Goal: Check status: Verify the current state of an ongoing process or item

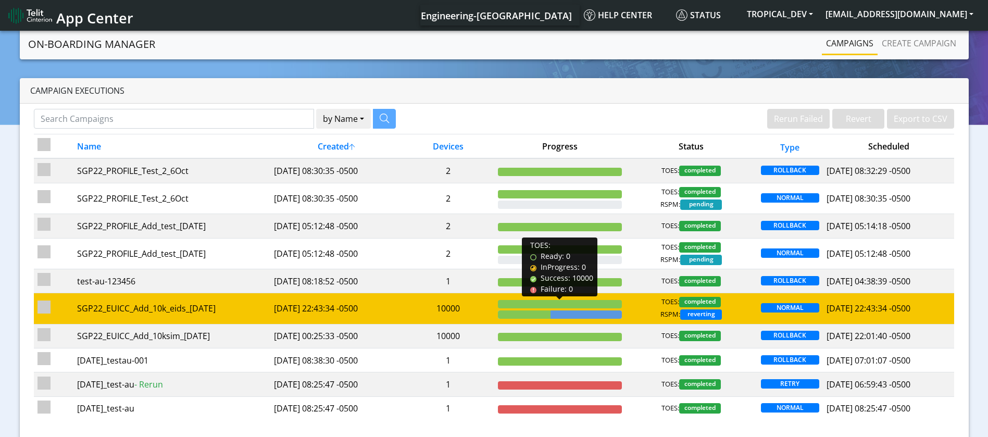
click at [528, 306] on div at bounding box center [560, 304] width 124 height 8
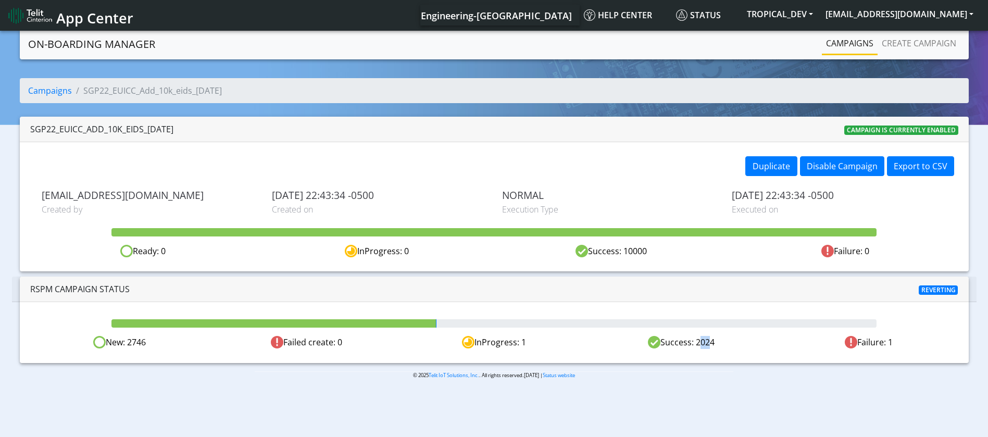
drag, startPoint x: 696, startPoint y: 345, endPoint x: 705, endPoint y: 345, distance: 8.9
click at [705, 345] on div "Success: 2024" at bounding box center [682, 342] width 188 height 13
drag, startPoint x: 719, startPoint y: 345, endPoint x: 702, endPoint y: 341, distance: 17.8
click at [702, 341] on div "Success: 2022" at bounding box center [682, 342] width 188 height 13
click at [716, 342] on div "Success: 2022" at bounding box center [682, 342] width 188 height 13
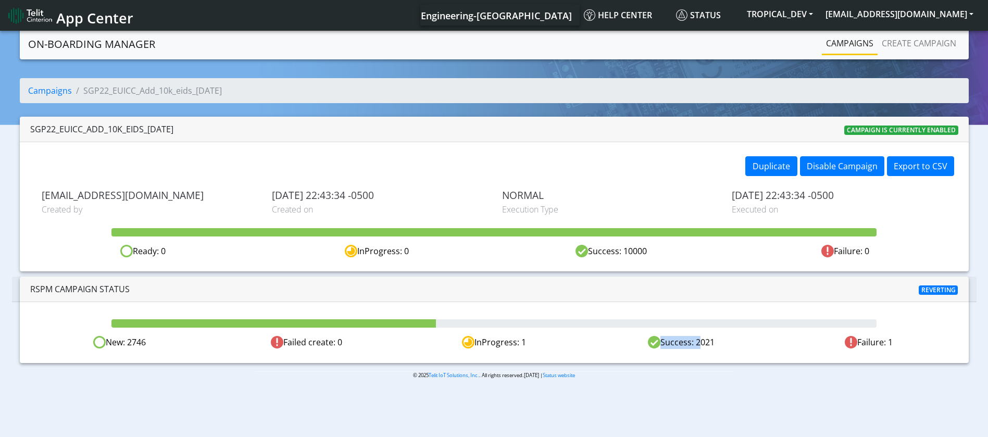
drag, startPoint x: 721, startPoint y: 341, endPoint x: 696, endPoint y: 341, distance: 25.5
click at [696, 341] on div "Success: 2021" at bounding box center [682, 342] width 188 height 13
drag, startPoint x: 157, startPoint y: 346, endPoint x: 128, endPoint y: 341, distance: 29.1
click at [128, 341] on div "New: 2746" at bounding box center [120, 342] width 188 height 13
drag, startPoint x: 719, startPoint y: 339, endPoint x: 709, endPoint y: 341, distance: 10.2
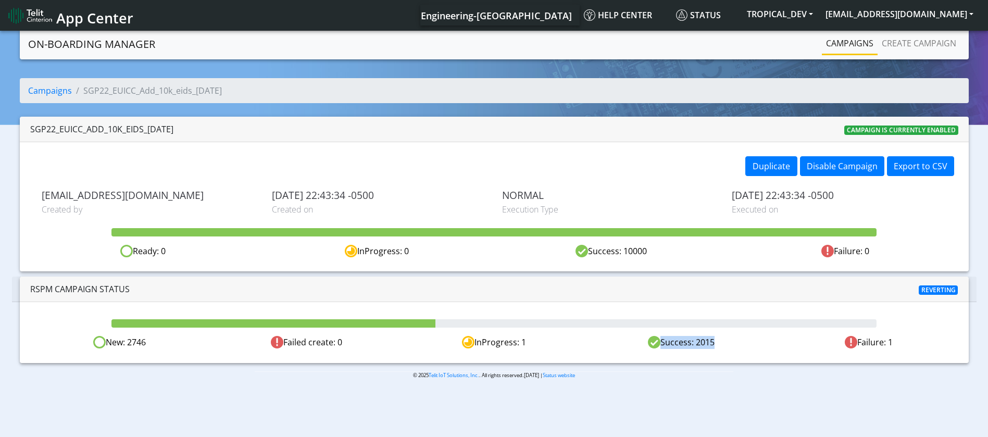
click at [709, 341] on div "Success: 2015" at bounding box center [682, 342] width 188 height 13
click at [698, 343] on div "Success: 2015" at bounding box center [682, 342] width 188 height 13
drag, startPoint x: 698, startPoint y: 344, endPoint x: 712, endPoint y: 345, distance: 14.1
click at [712, 345] on div "Success: 2014" at bounding box center [682, 342] width 188 height 13
drag, startPoint x: 726, startPoint y: 342, endPoint x: 695, endPoint y: 342, distance: 31.3
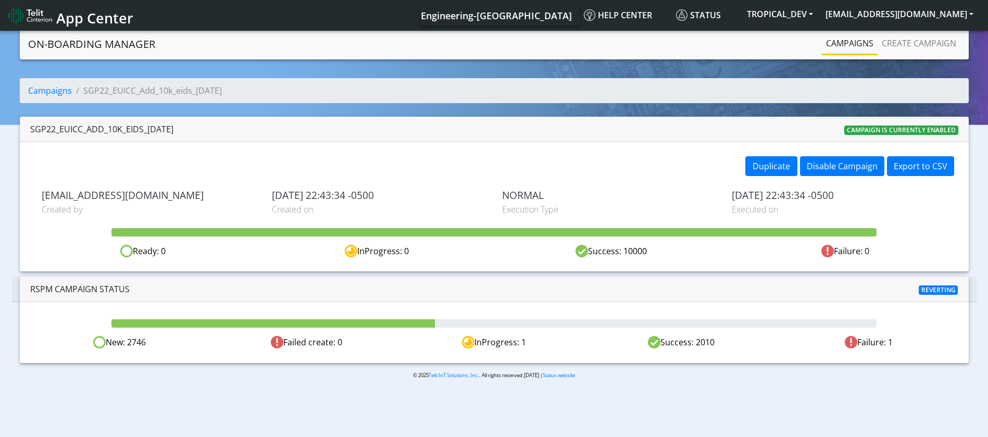
click at [695, 342] on div "Success: 2010" at bounding box center [682, 342] width 188 height 13
drag, startPoint x: 146, startPoint y: 343, endPoint x: 130, endPoint y: 341, distance: 15.8
click at [130, 341] on div "New: 2746" at bounding box center [120, 342] width 188 height 13
click at [130, 338] on div "New: 2746" at bounding box center [120, 342] width 188 height 13
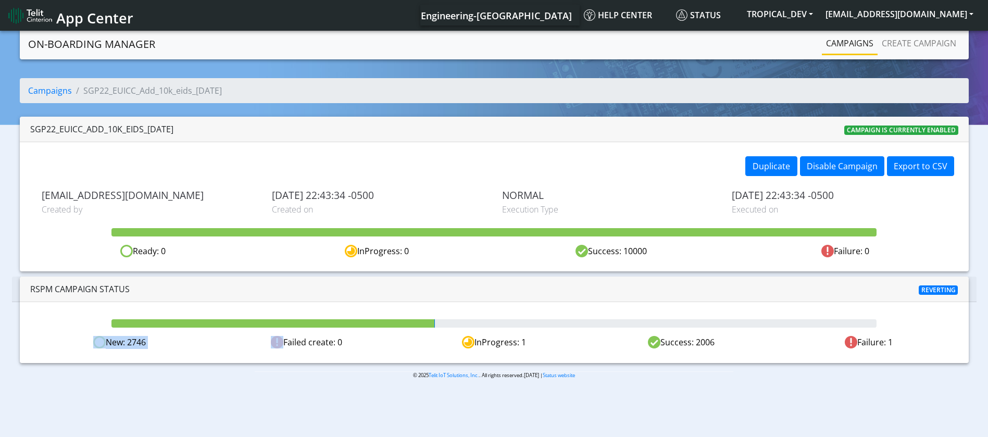
click at [130, 338] on div "New: 2746" at bounding box center [120, 342] width 188 height 13
click at [697, 342] on div "Success: 2005" at bounding box center [682, 342] width 188 height 13
click at [719, 345] on div "Success: 2005" at bounding box center [682, 342] width 188 height 13
drag, startPoint x: 719, startPoint y: 343, endPoint x: 696, endPoint y: 342, distance: 23.0
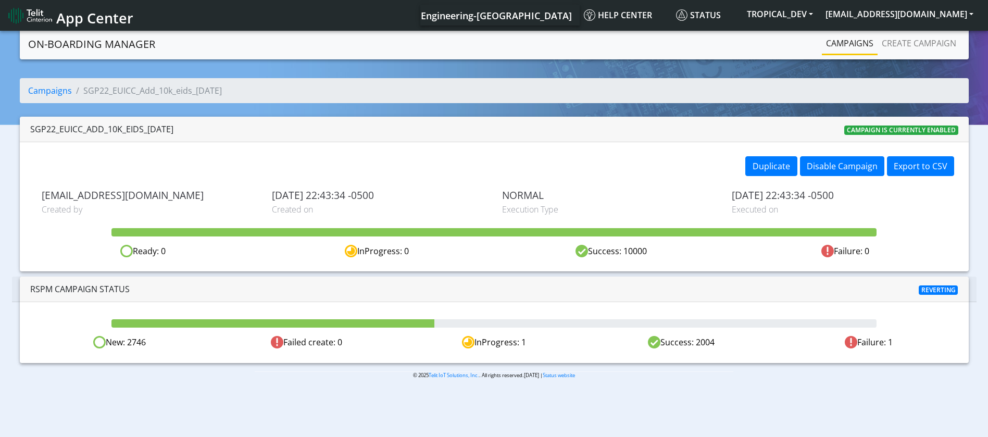
click at [696, 342] on div "Success: 2004" at bounding box center [682, 342] width 188 height 13
drag, startPoint x: 729, startPoint y: 346, endPoint x: 698, endPoint y: 343, distance: 31.4
click at [698, 343] on div "Success: 2002" at bounding box center [682, 342] width 188 height 13
drag, startPoint x: 697, startPoint y: 339, endPoint x: 719, endPoint y: 339, distance: 21.4
click at [719, 339] on div "Success: 1998" at bounding box center [682, 342] width 188 height 13
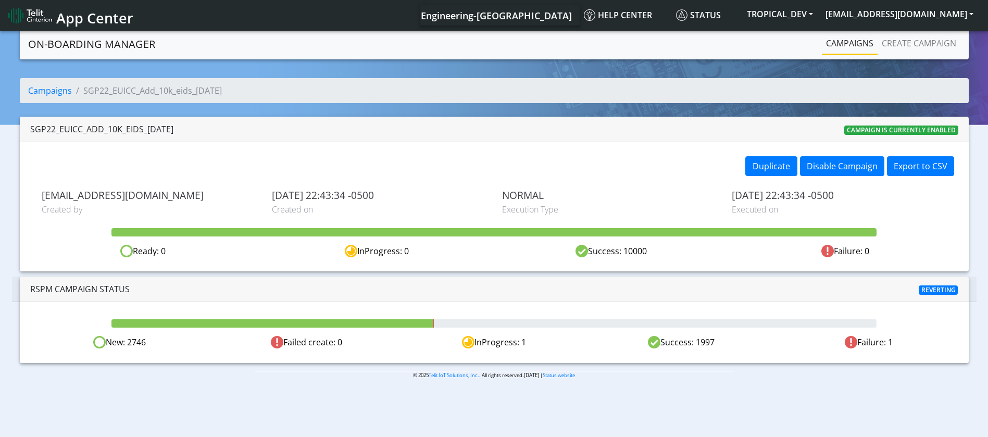
drag, startPoint x: 157, startPoint y: 343, endPoint x: 129, endPoint y: 343, distance: 28.1
click at [129, 343] on div "New: 2746" at bounding box center [120, 342] width 188 height 13
click at [640, 250] on div "Success: 10000" at bounding box center [611, 251] width 234 height 13
drag, startPoint x: 895, startPoint y: 342, endPoint x: 889, endPoint y: 342, distance: 6.3
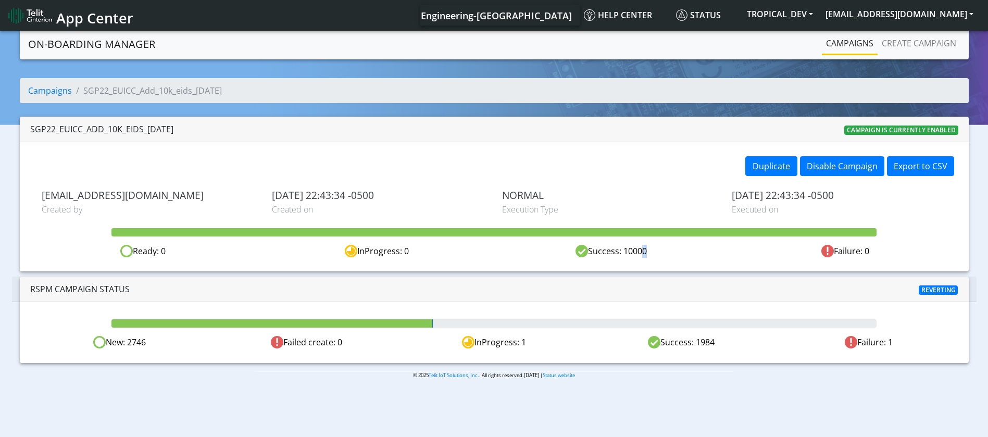
click at [889, 342] on div "Failure: 1" at bounding box center [869, 342] width 188 height 13
click at [910, 347] on div "Failure: 1" at bounding box center [869, 342] width 188 height 13
drag, startPoint x: 901, startPoint y: 343, endPoint x: 888, endPoint y: 343, distance: 13.0
click at [888, 343] on div "Failure: 1" at bounding box center [869, 342] width 188 height 13
click at [882, 339] on div "Failure: 1" at bounding box center [869, 342] width 188 height 13
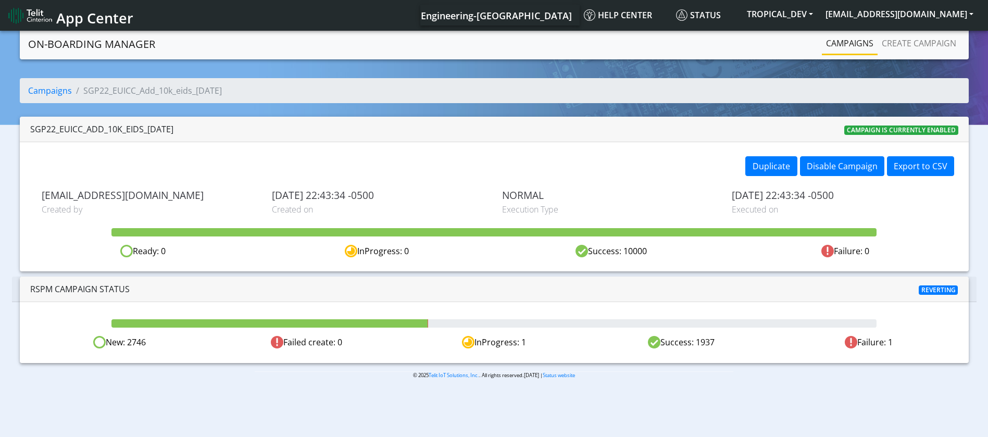
drag, startPoint x: 889, startPoint y: 342, endPoint x: 899, endPoint y: 341, distance: 9.9
click at [899, 341] on div "Failure: 1" at bounding box center [869, 342] width 188 height 13
drag, startPoint x: 149, startPoint y: 343, endPoint x: 131, endPoint y: 345, distance: 18.9
click at [131, 345] on div "New: 2746" at bounding box center [120, 342] width 188 height 13
click at [151, 342] on div "New: 2746" at bounding box center [120, 342] width 188 height 13
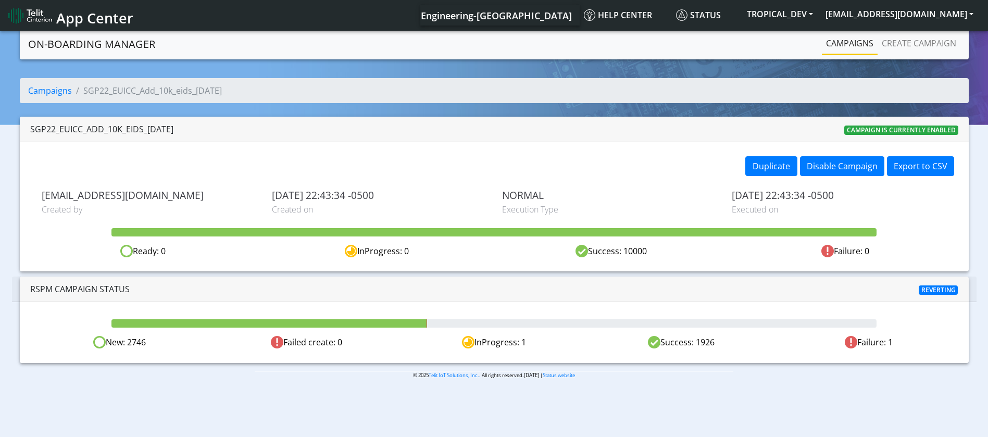
drag, startPoint x: 155, startPoint y: 342, endPoint x: 585, endPoint y: 350, distance: 430.3
click at [115, 343] on div "New: 2746" at bounding box center [120, 342] width 188 height 13
click at [703, 341] on div "Success: 1923" at bounding box center [682, 342] width 188 height 13
drag, startPoint x: 904, startPoint y: 348, endPoint x: 849, endPoint y: 347, distance: 55.2
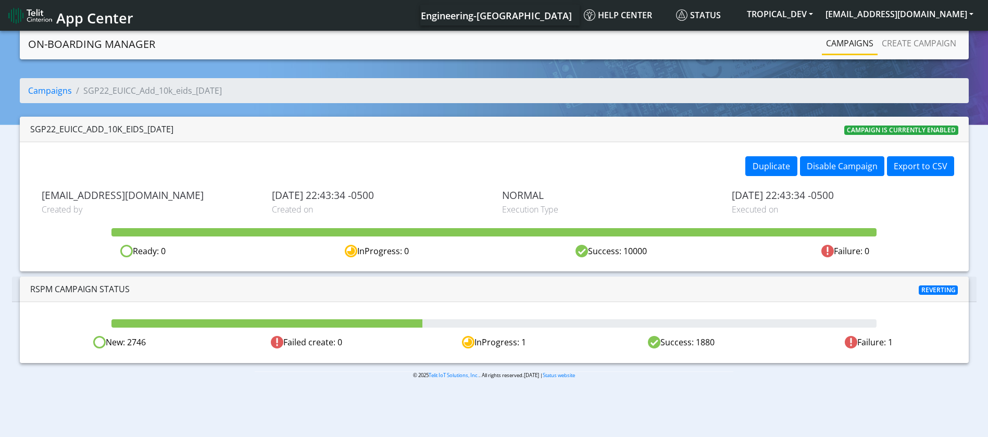
click at [849, 347] on div "Failure: 1" at bounding box center [869, 342] width 188 height 13
drag, startPoint x: 151, startPoint y: 344, endPoint x: 129, endPoint y: 341, distance: 22.1
click at [129, 341] on div "New: 2746" at bounding box center [120, 342] width 188 height 13
drag, startPoint x: 56, startPoint y: 128, endPoint x: 102, endPoint y: 132, distance: 46.1
click at [102, 132] on div "SGP22_EUICC_Add_10k_eids_[DATE]" at bounding box center [101, 129] width 143 height 13
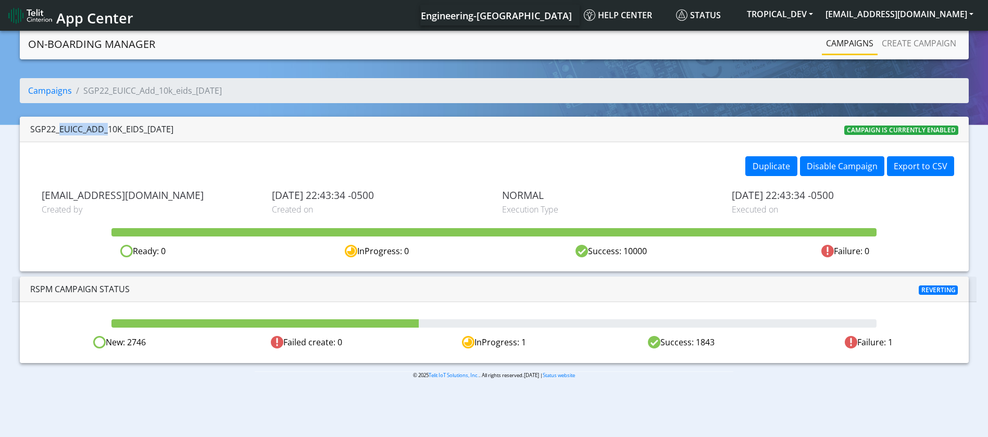
click at [81, 132] on div "SGP22_EUICC_Add_10k_eids_[DATE]" at bounding box center [101, 129] width 143 height 13
drag, startPoint x: 58, startPoint y: 127, endPoint x: 101, endPoint y: 127, distance: 42.2
click at [101, 127] on div "SGP22_EUICC_Add_10k_eids_[DATE]" at bounding box center [101, 129] width 143 height 13
drag, startPoint x: 166, startPoint y: 126, endPoint x: 103, endPoint y: 121, distance: 63.2
click at [103, 121] on div "SGP22_EUICC_Add_10k_eids_[DATE] Campaign is currently enabled" at bounding box center [494, 130] width 949 height 26
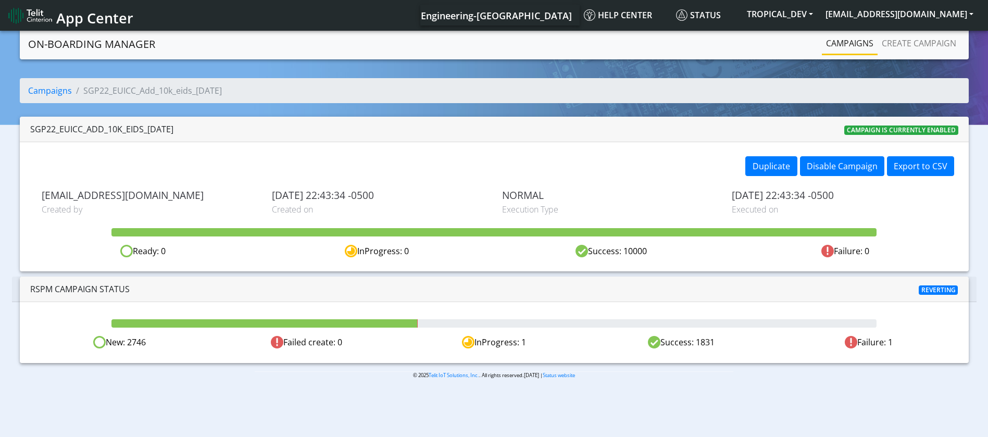
click at [66, 126] on div "SGP22_EUICC_Add_10k_eids_[DATE]" at bounding box center [101, 129] width 143 height 13
drag, startPoint x: 57, startPoint y: 131, endPoint x: 102, endPoint y: 127, distance: 44.5
click at [102, 127] on div "SGP22_EUICC_Add_10k_eids_[DATE]" at bounding box center [101, 129] width 143 height 13
drag, startPoint x: 721, startPoint y: 338, endPoint x: 699, endPoint y: 343, distance: 23.0
click at [699, 343] on div "Success: 1807" at bounding box center [682, 342] width 188 height 13
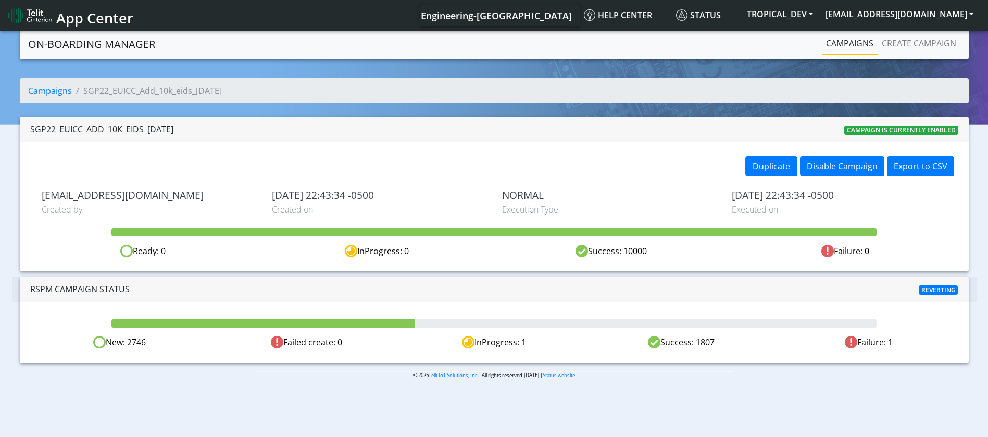
click at [730, 344] on div "Success: 1807" at bounding box center [682, 342] width 188 height 13
click at [495, 152] on div "Duplicate Disable Campaign Export to CSV [EMAIL_ADDRESS][DOMAIN_NAME] Created b…" at bounding box center [494, 206] width 949 height 129
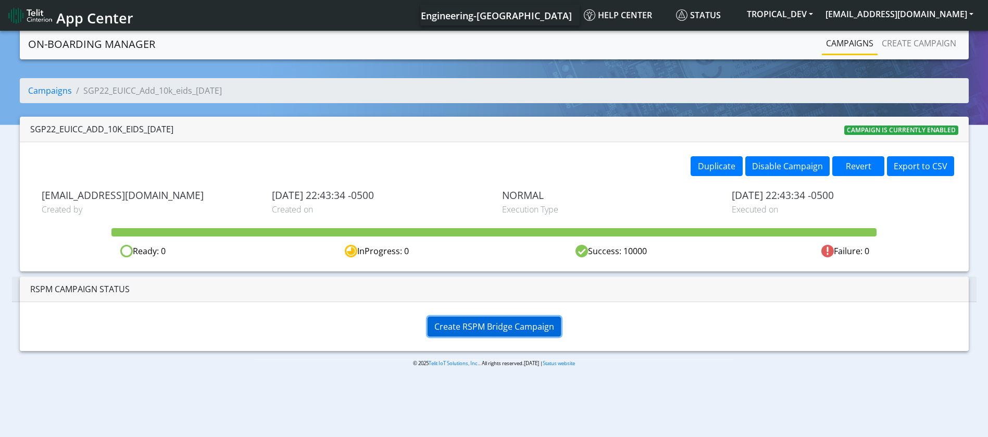
click at [504, 321] on span "Create RSPM Bridge Campaign" at bounding box center [494, 326] width 120 height 11
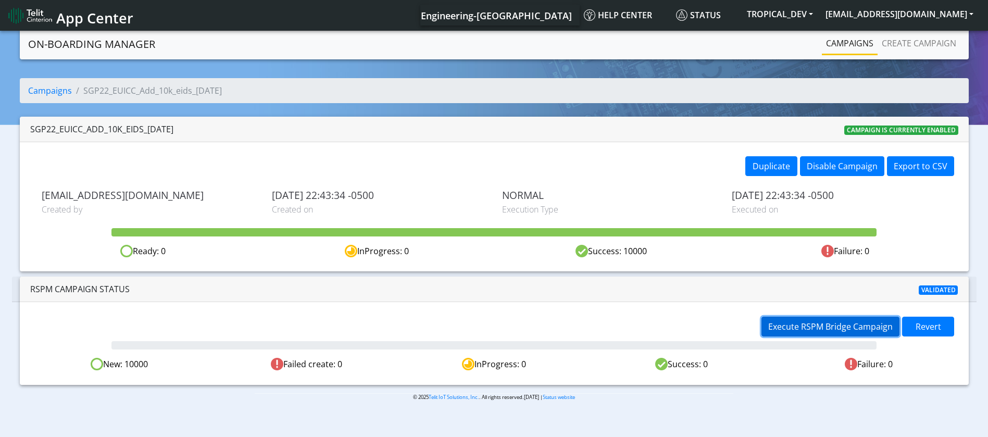
click at [808, 330] on span "Execute RSPM Bridge Campaign" at bounding box center [830, 326] width 124 height 11
